Goal: Task Accomplishment & Management: Use online tool/utility

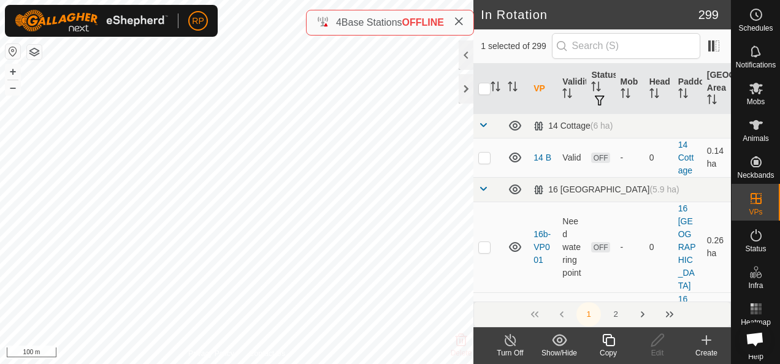
click at [608, 343] on icon at bounding box center [608, 340] width 15 height 15
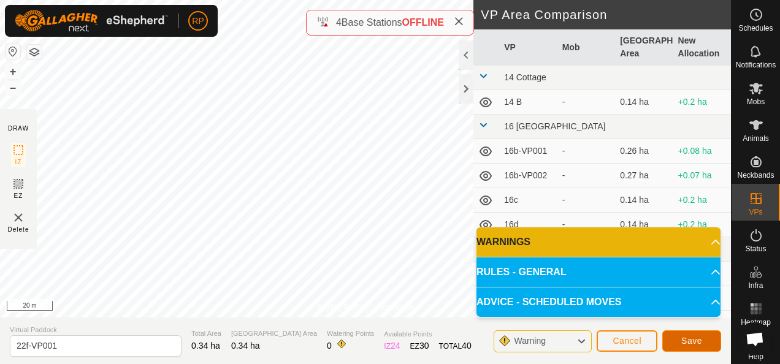
click at [690, 343] on span "Save" at bounding box center [691, 341] width 21 height 10
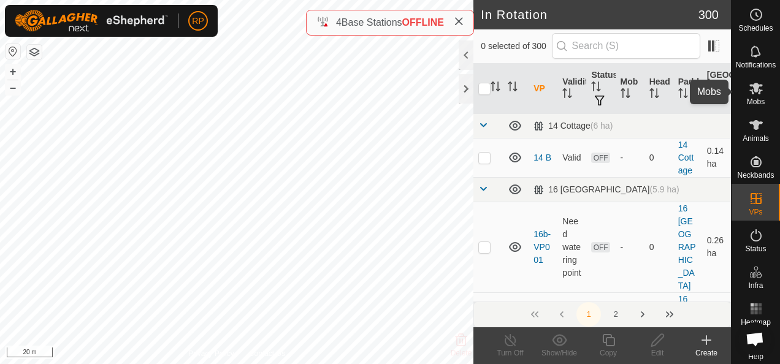
click at [750, 88] on icon at bounding box center [755, 89] width 13 height 12
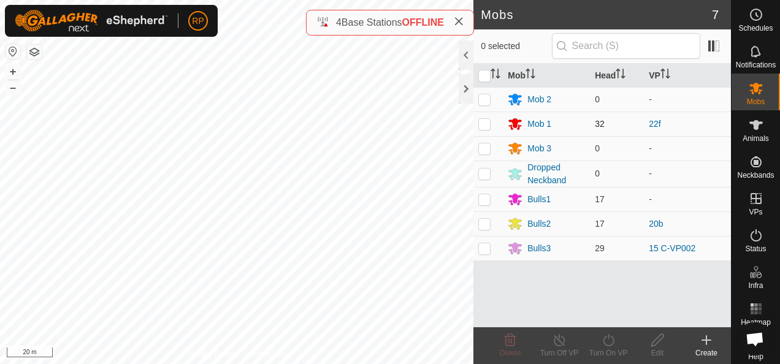
click at [483, 120] on p-checkbox at bounding box center [484, 124] width 12 height 10
checkbox input "true"
click at [609, 337] on icon at bounding box center [608, 340] width 15 height 15
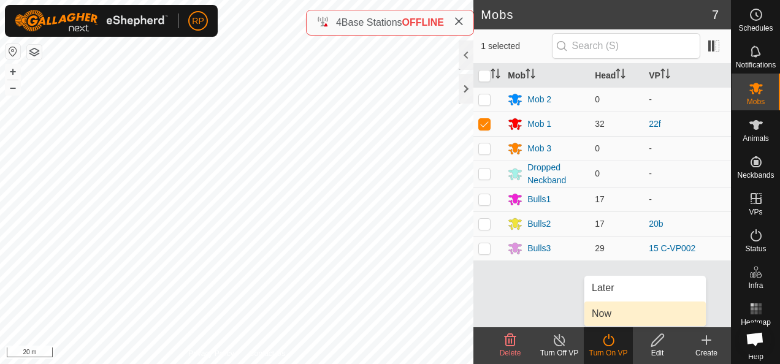
click at [598, 313] on link "Now" at bounding box center [644, 314] width 121 height 25
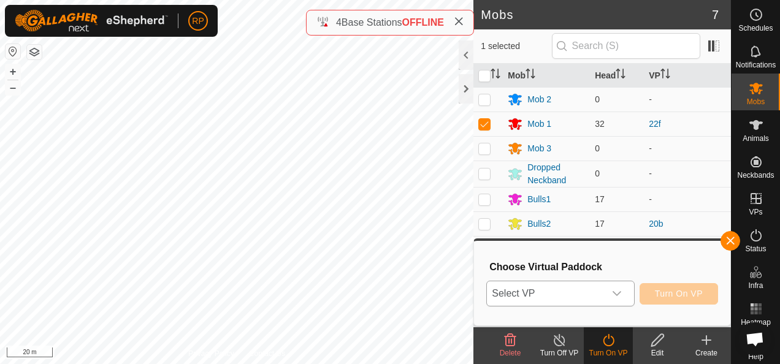
click at [585, 292] on span "Select VP" at bounding box center [545, 293] width 117 height 25
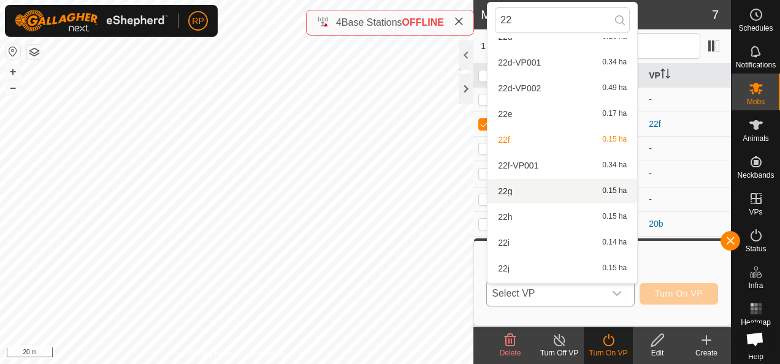
scroll to position [509, 0]
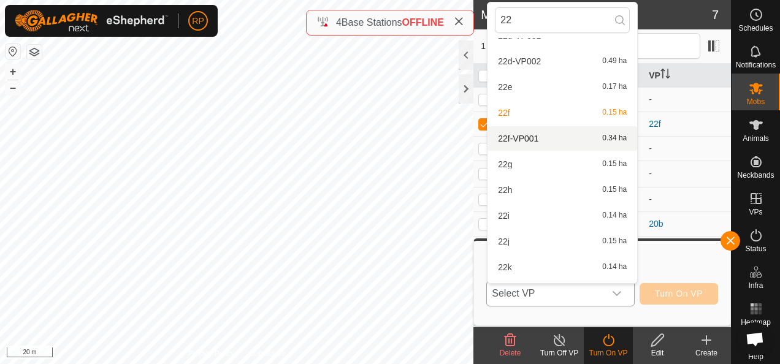
type input "22"
click at [524, 137] on li "22f-VP001 0.34 ha" at bounding box center [563, 138] width 150 height 25
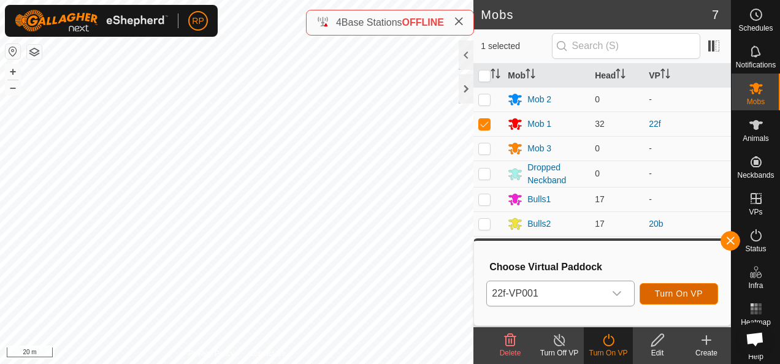
click at [662, 292] on span "Turn On VP" at bounding box center [679, 294] width 48 height 10
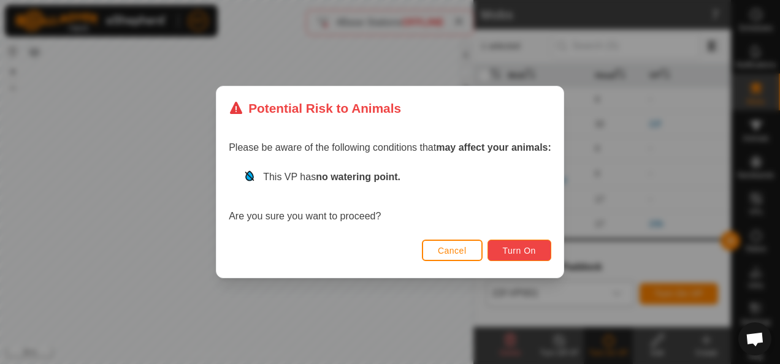
click at [514, 249] on span "Turn On" at bounding box center [519, 251] width 33 height 10
